Goal: Find specific page/section: Find specific page/section

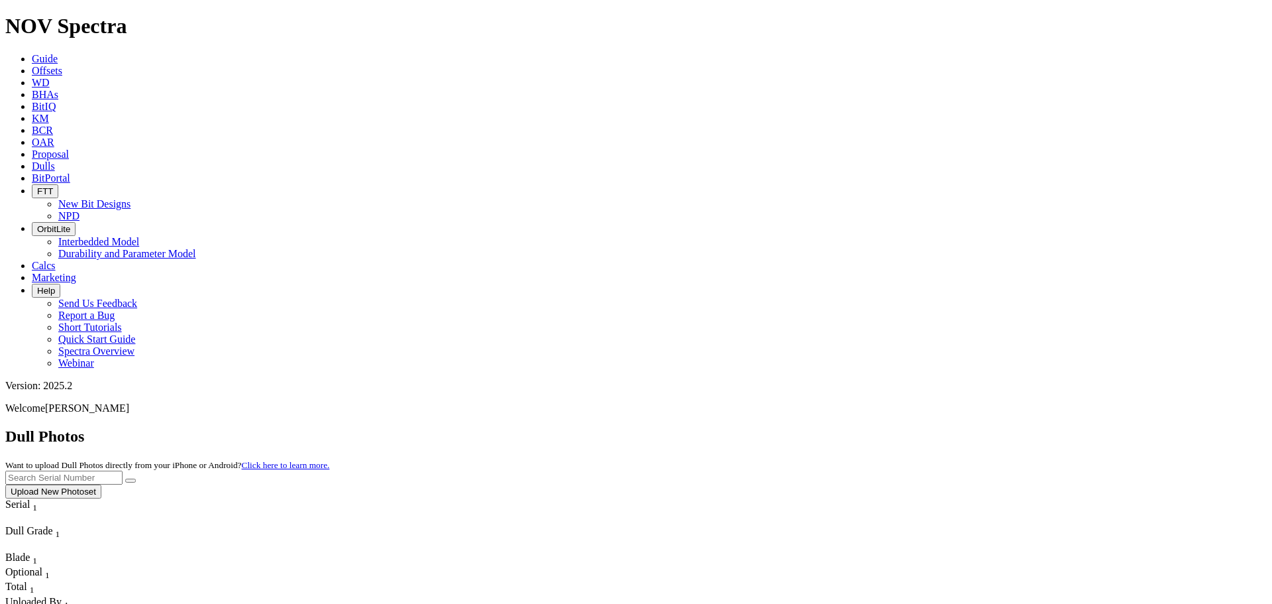
click at [123, 470] on input "text" at bounding box center [63, 477] width 117 height 14
type input "A320517"
click at [125, 478] on button "submit" at bounding box center [130, 480] width 11 height 4
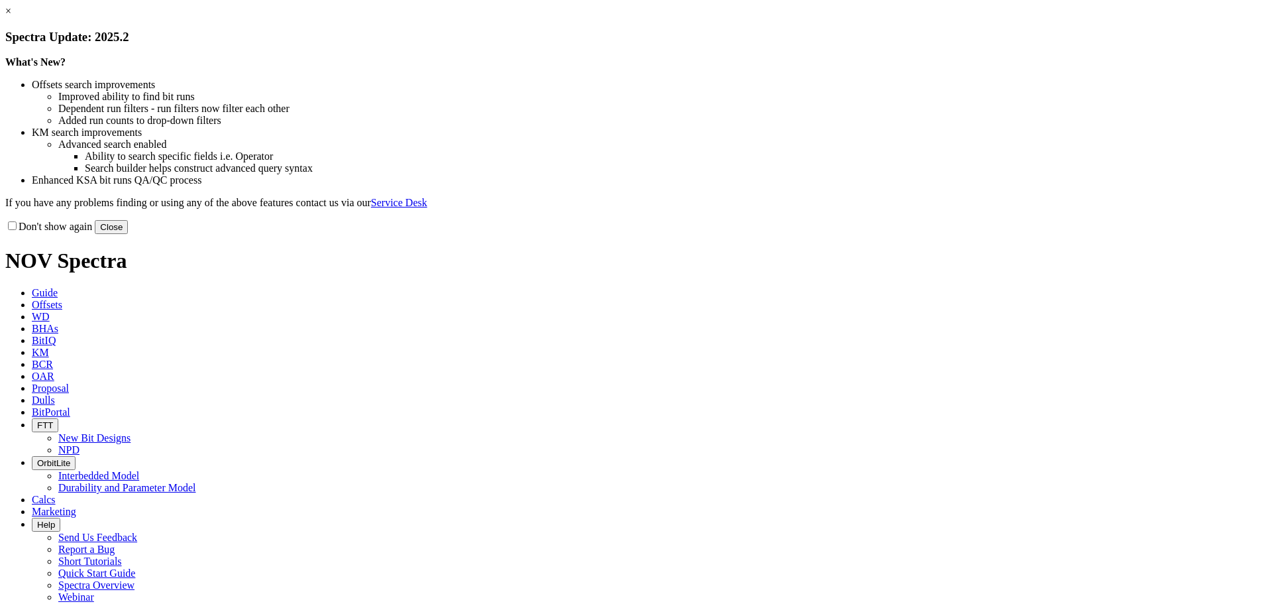
click at [128, 234] on button "Close" at bounding box center [111, 227] width 33 height 14
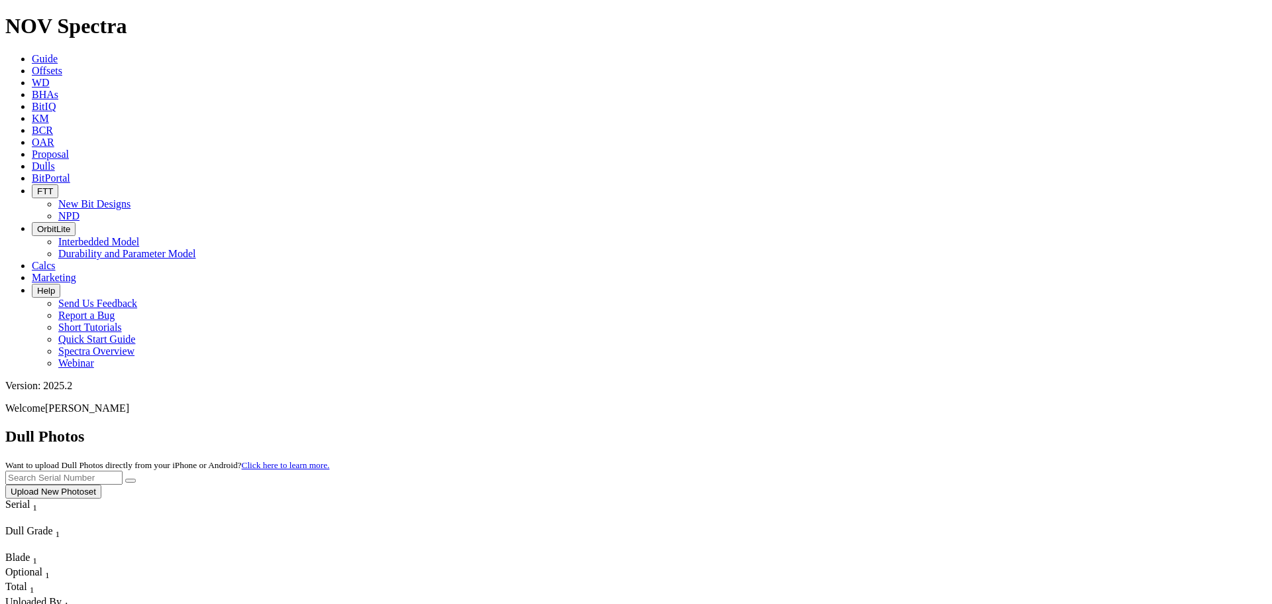
click at [123, 470] on input "text" at bounding box center [63, 477] width 117 height 14
type input "A320517"
click at [125, 478] on button "submit" at bounding box center [130, 480] width 11 height 4
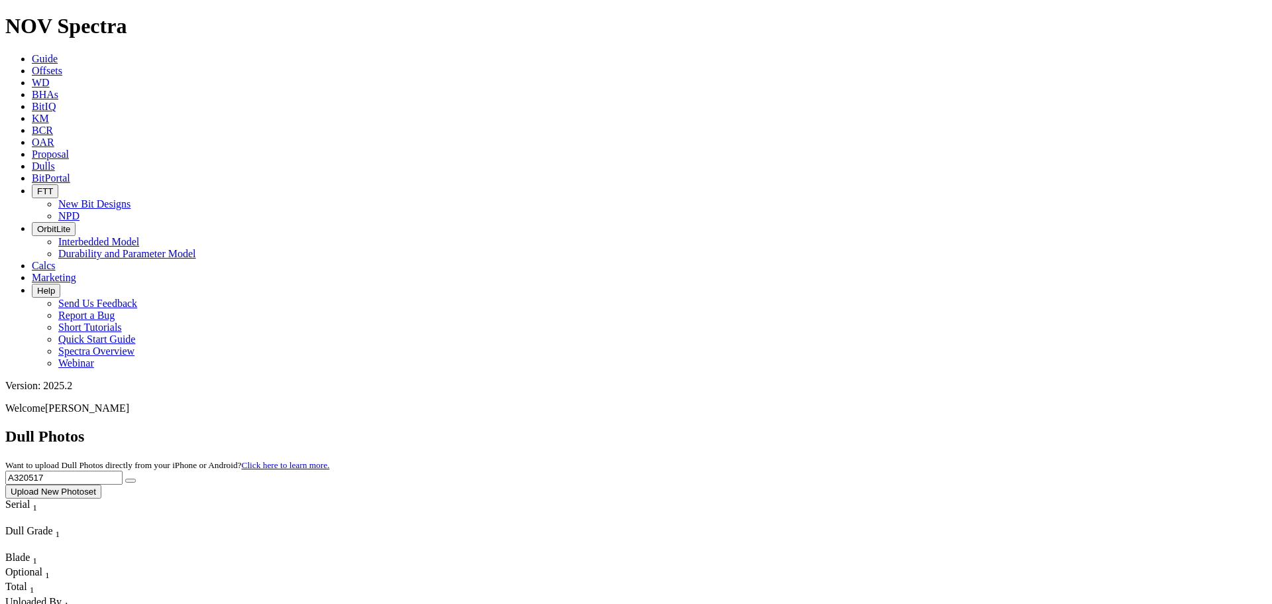
click at [101, 484] on button "Upload New Photoset" at bounding box center [53, 491] width 96 height 14
